Goal: Check status: Check status

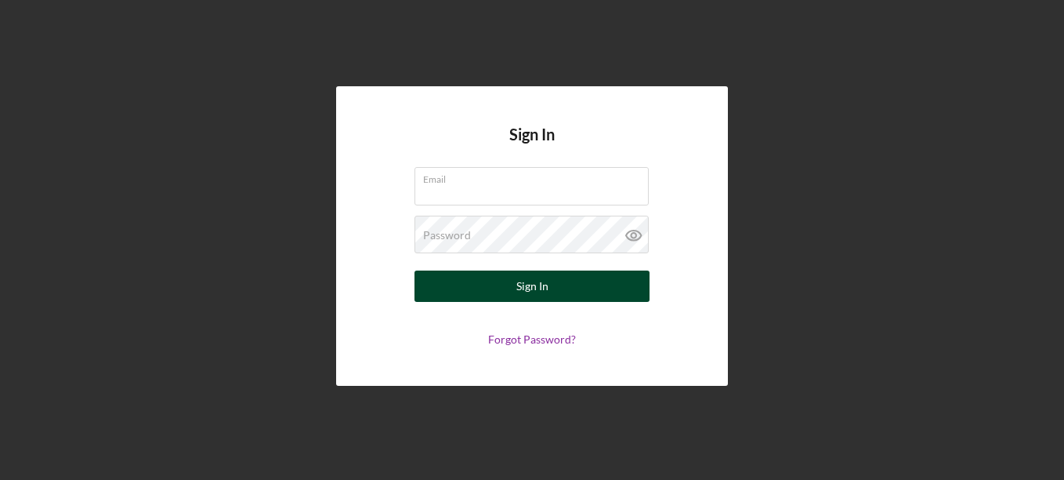
type input "[EMAIL_ADDRESS][DOMAIN_NAME]"
click at [620, 277] on button "Sign In" at bounding box center [532, 285] width 235 height 31
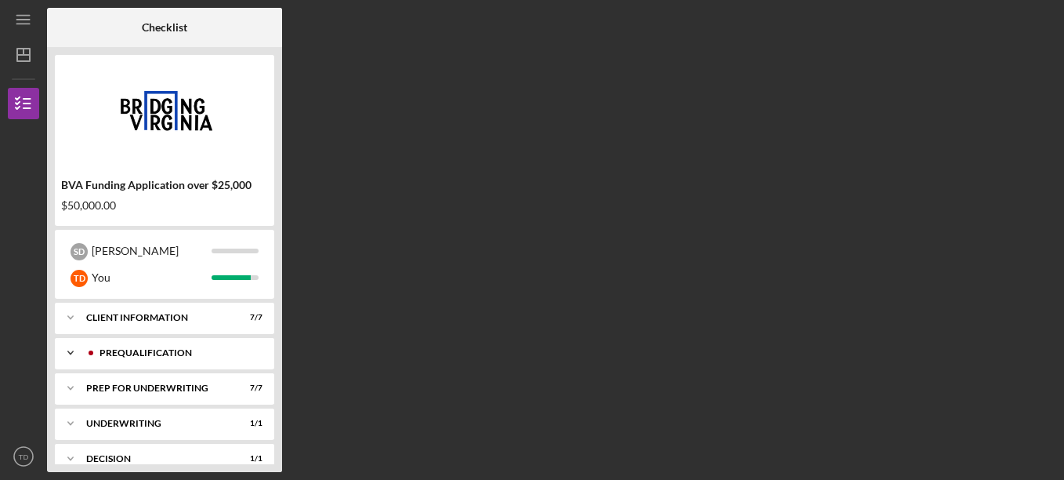
click at [269, 353] on div "Icon/Expander Prequalification 10 / 10" at bounding box center [164, 352] width 219 height 31
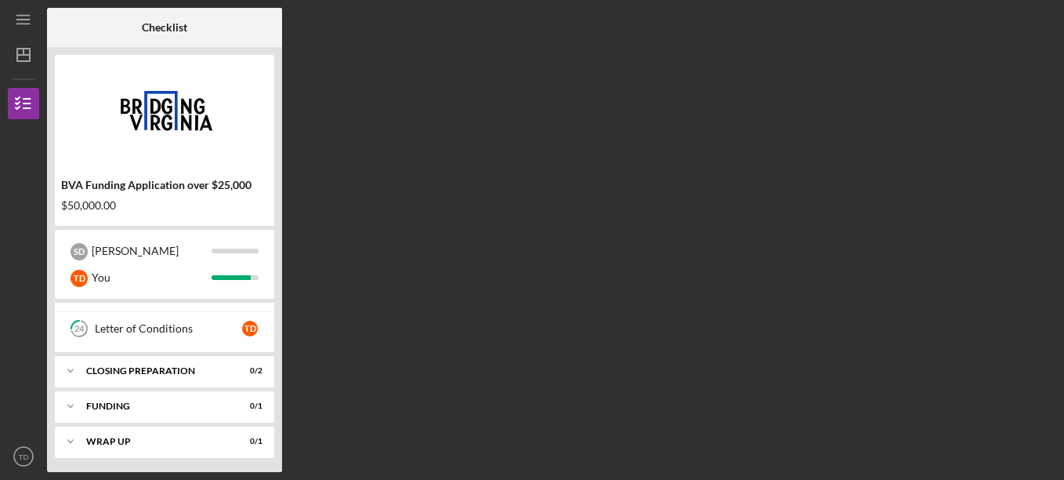
scroll to position [522, 0]
